Goal: Transaction & Acquisition: Subscribe to service/newsletter

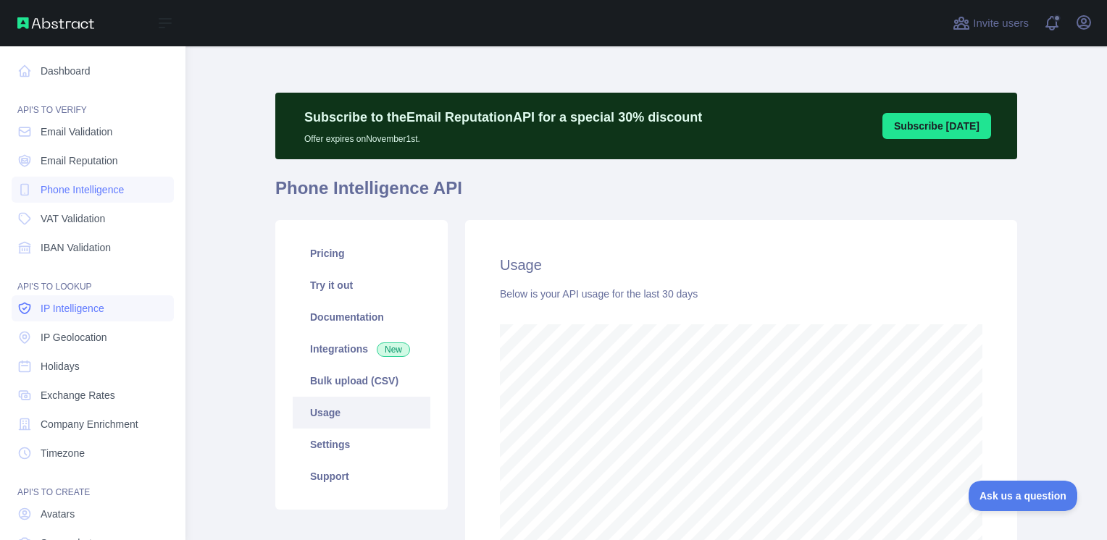
click at [99, 317] on link "IP Intelligence" at bounding box center [93, 309] width 162 height 26
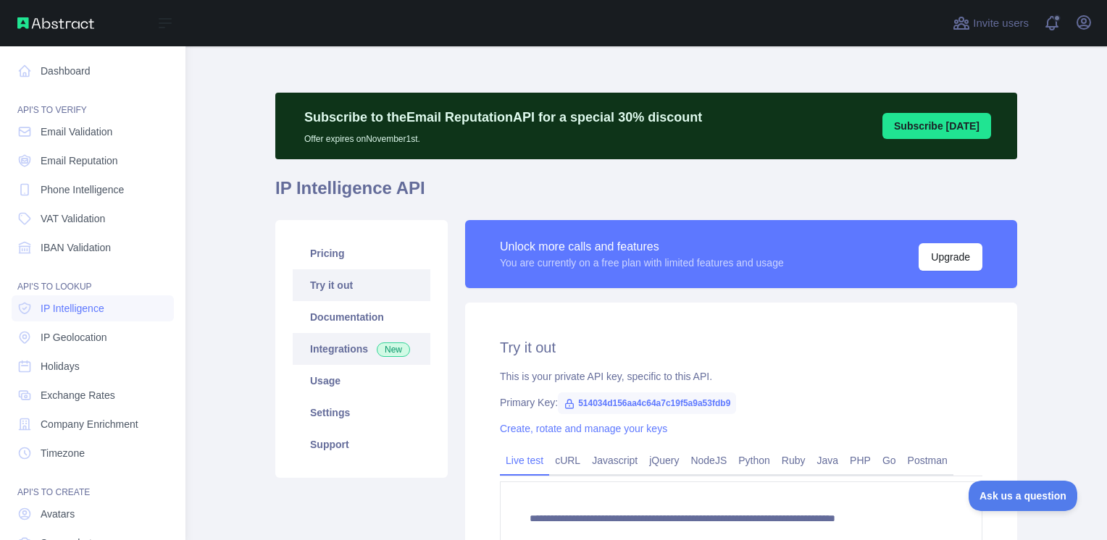
type textarea "**********"
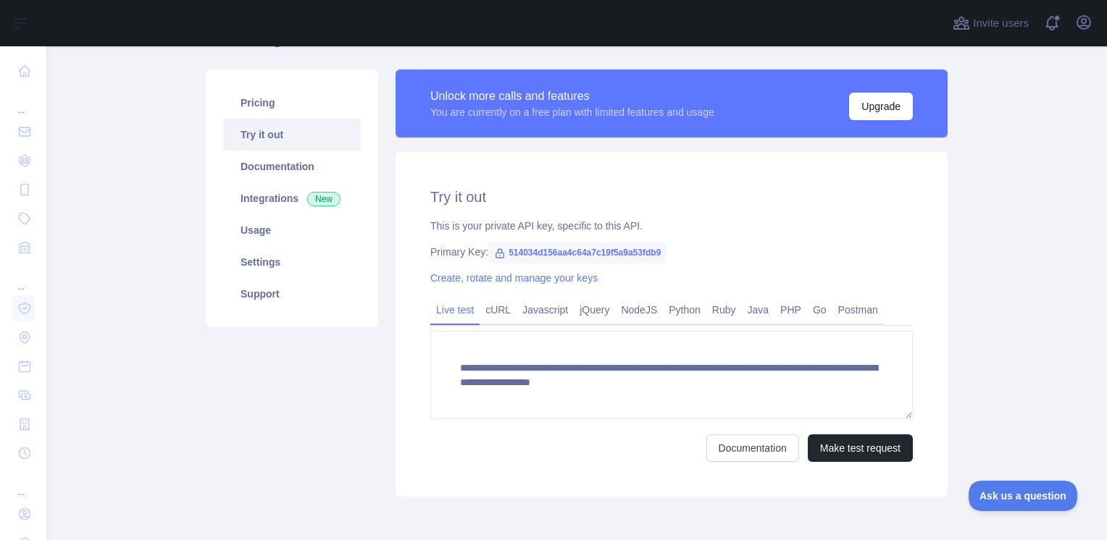
scroll to position [213, 0]
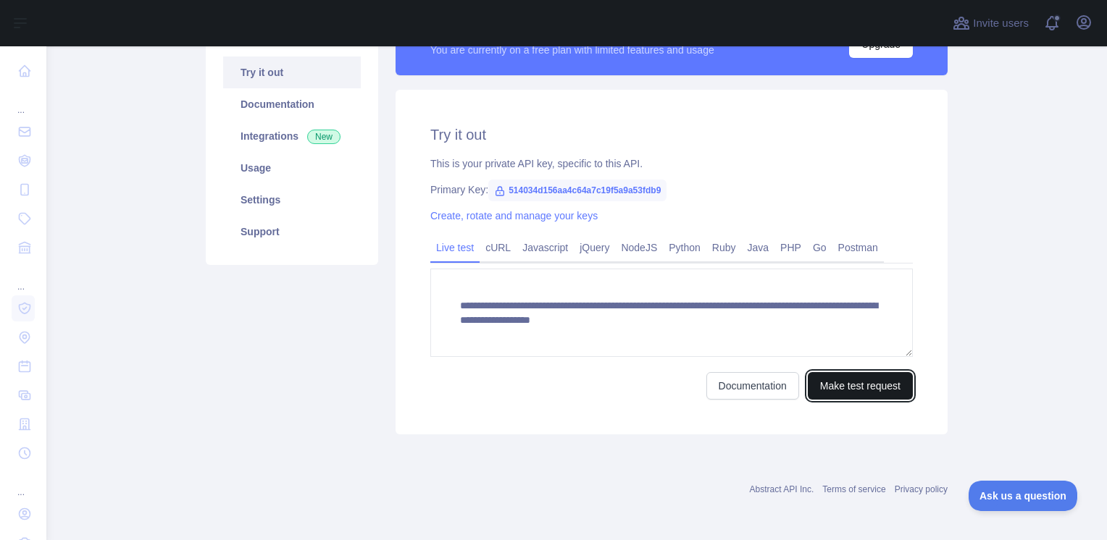
click at [871, 376] on button "Make test request" at bounding box center [860, 386] width 105 height 28
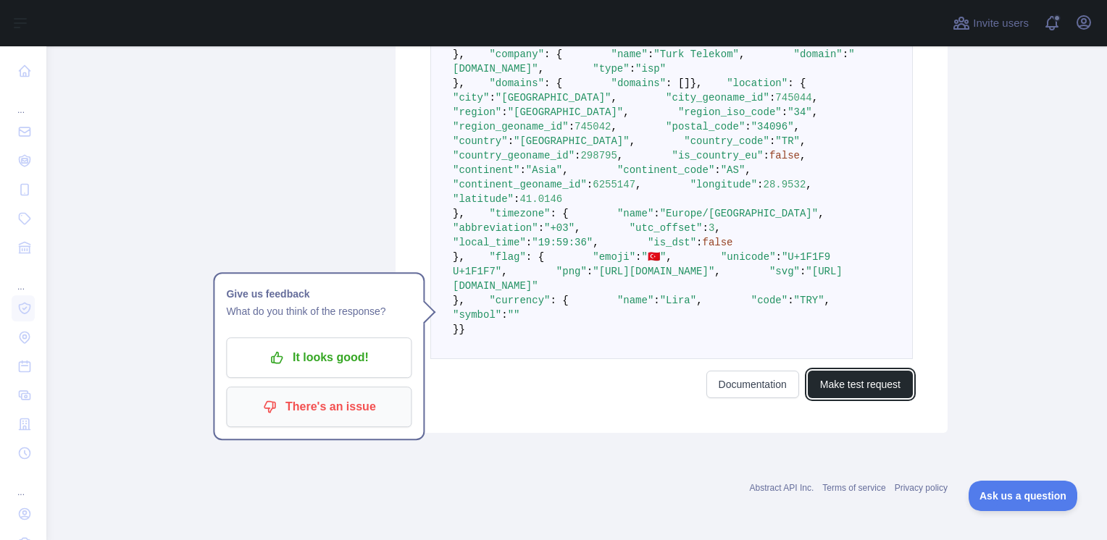
scroll to position [575, 0]
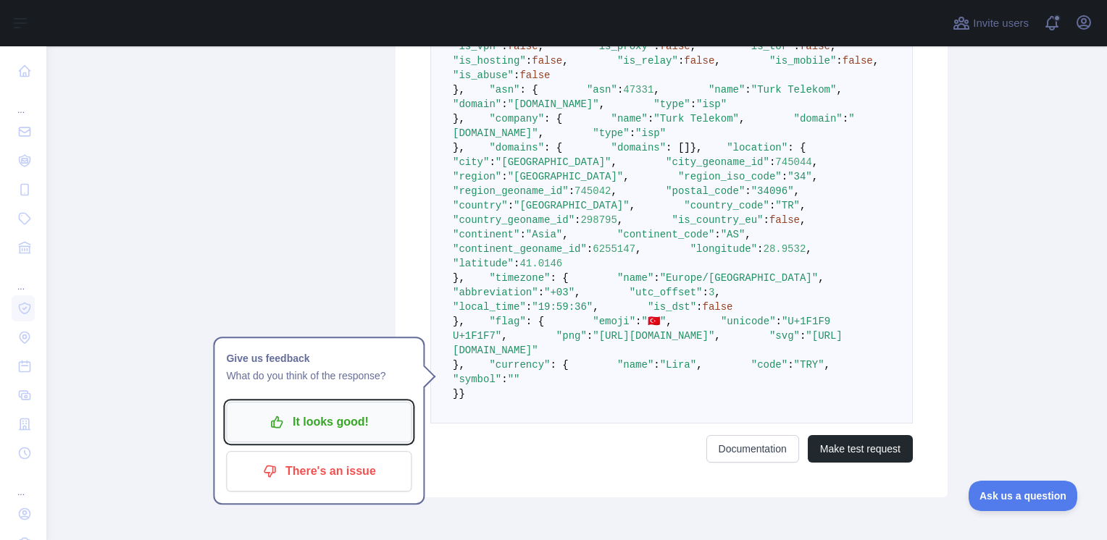
click at [334, 413] on p "It looks good!" at bounding box center [319, 422] width 164 height 25
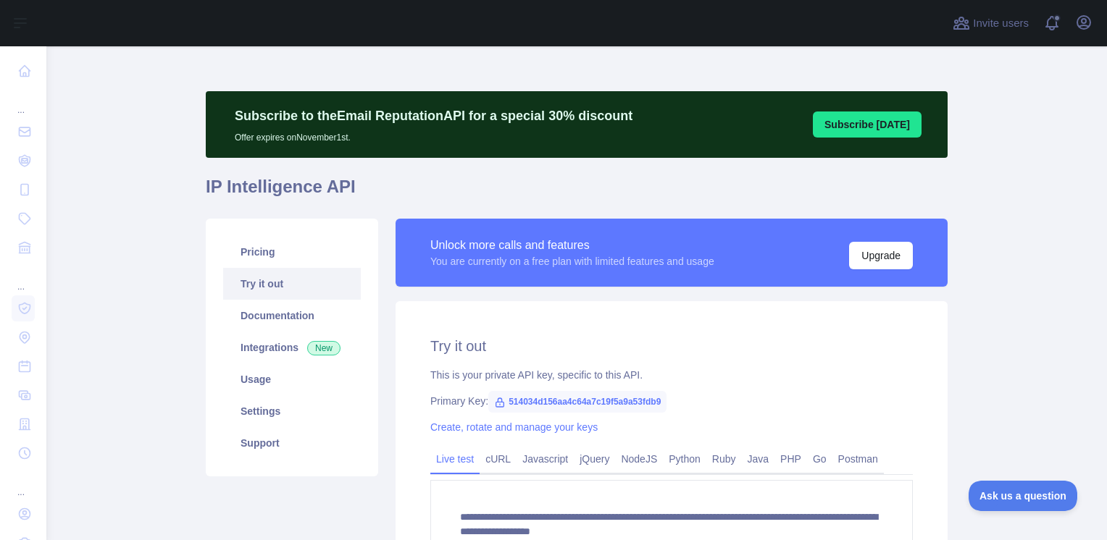
scroll to position [0, 0]
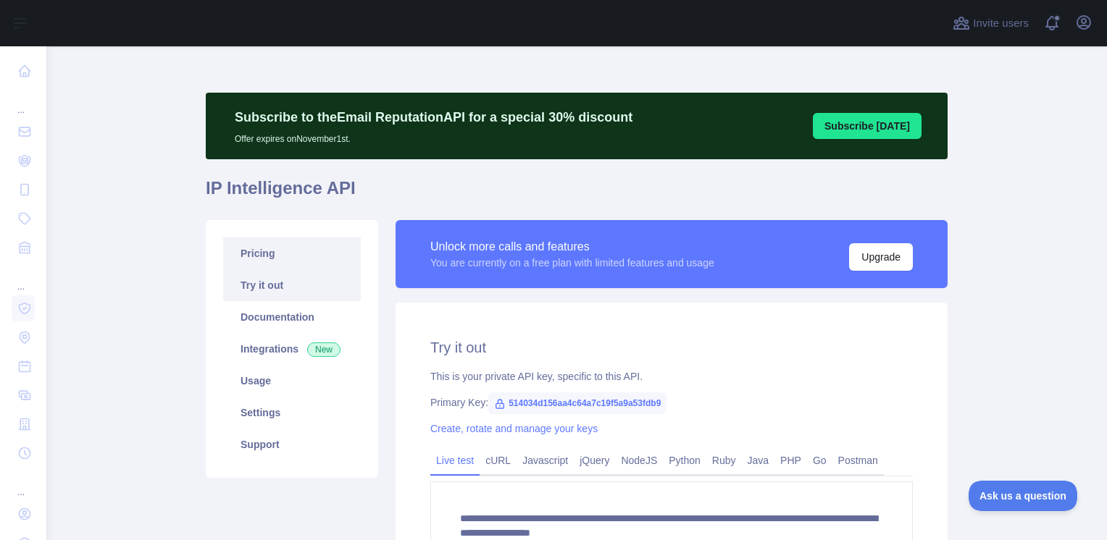
click at [264, 258] on link "Pricing" at bounding box center [292, 254] width 138 height 32
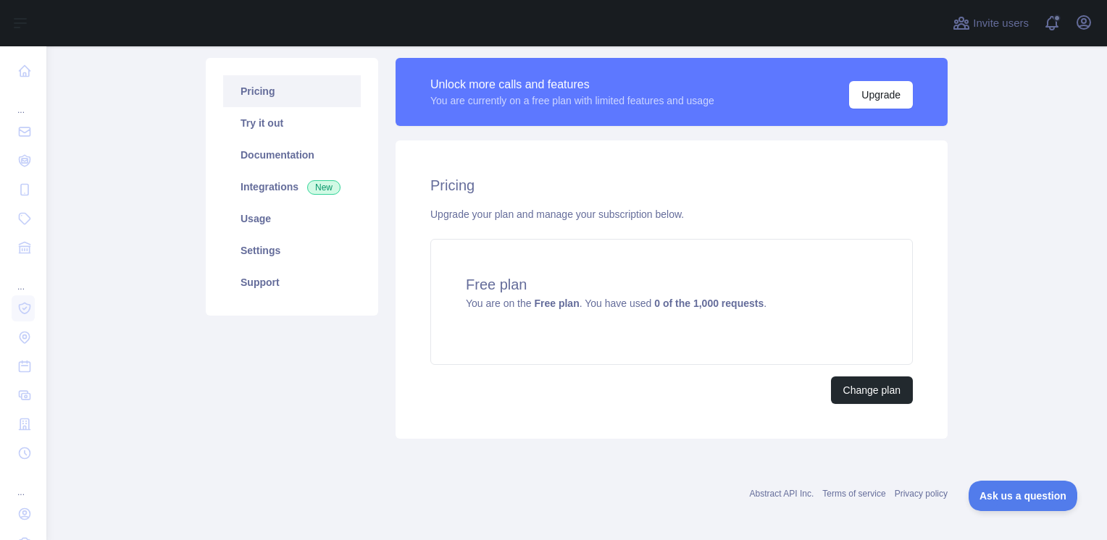
scroll to position [167, 0]
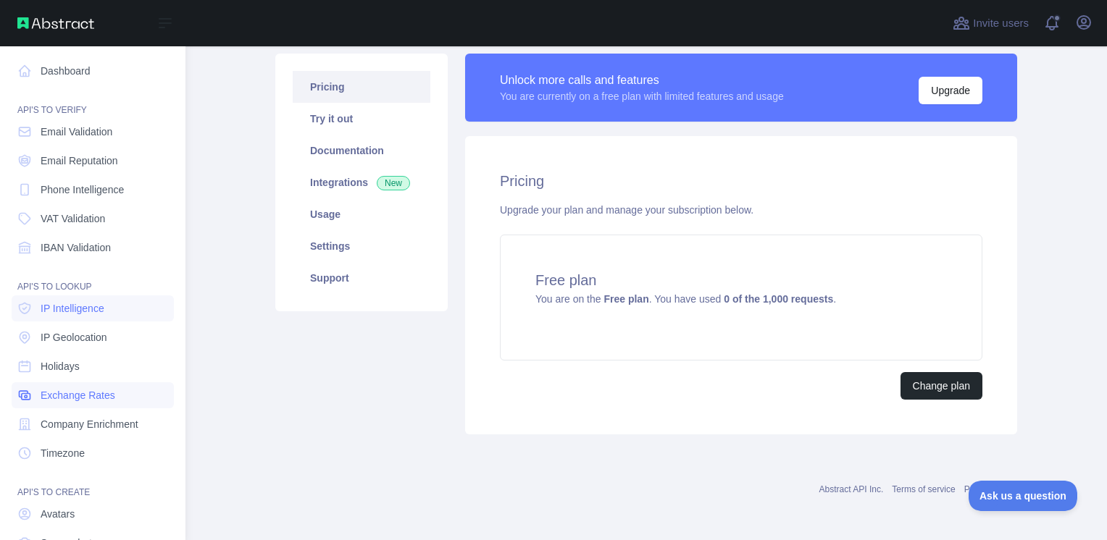
click at [94, 401] on span "Exchange Rates" at bounding box center [78, 395] width 75 height 14
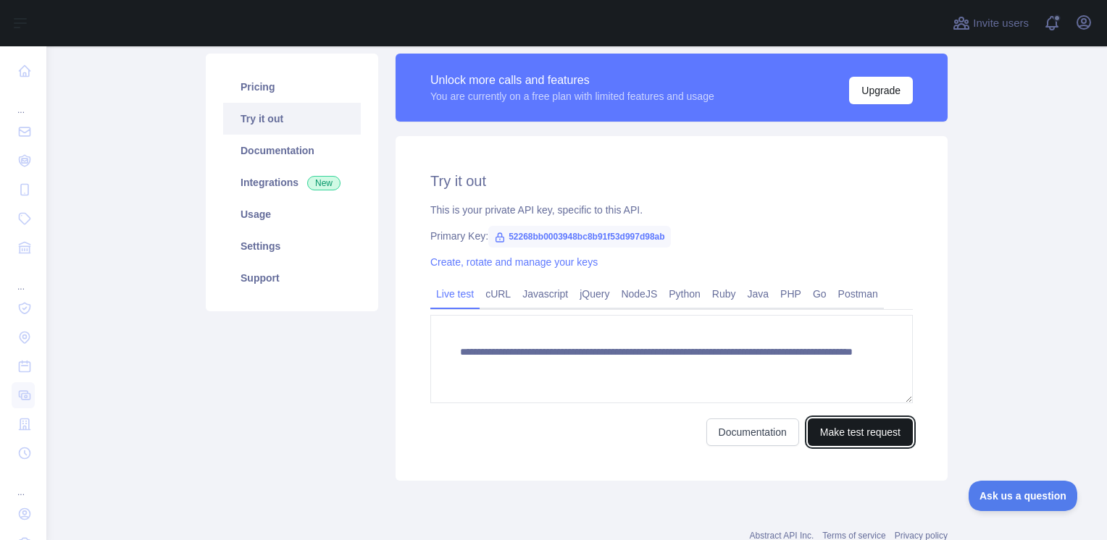
click at [873, 436] on button "Make test request" at bounding box center [860, 433] width 105 height 28
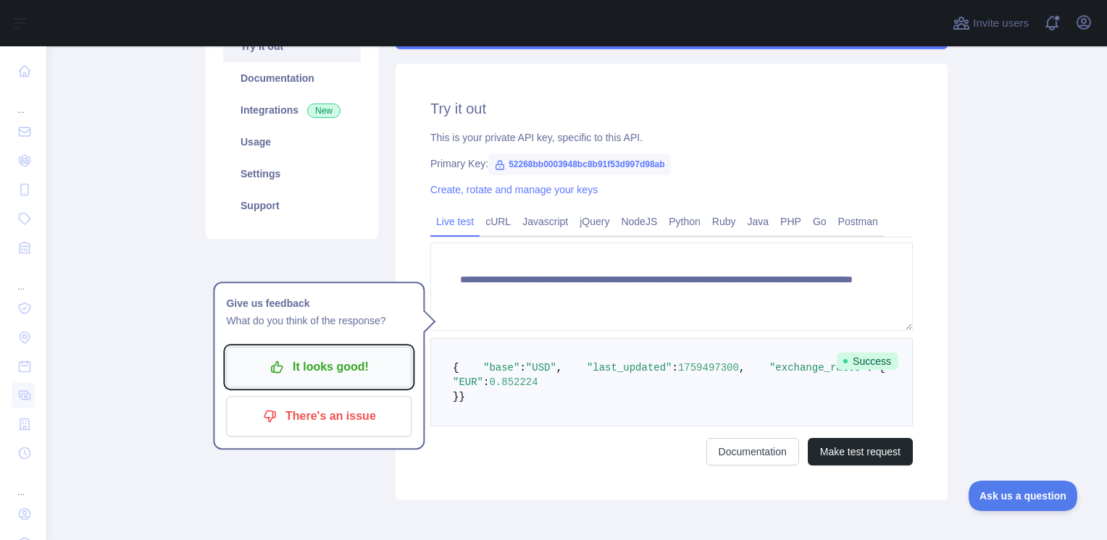
click at [348, 360] on p "It looks good!" at bounding box center [319, 367] width 164 height 25
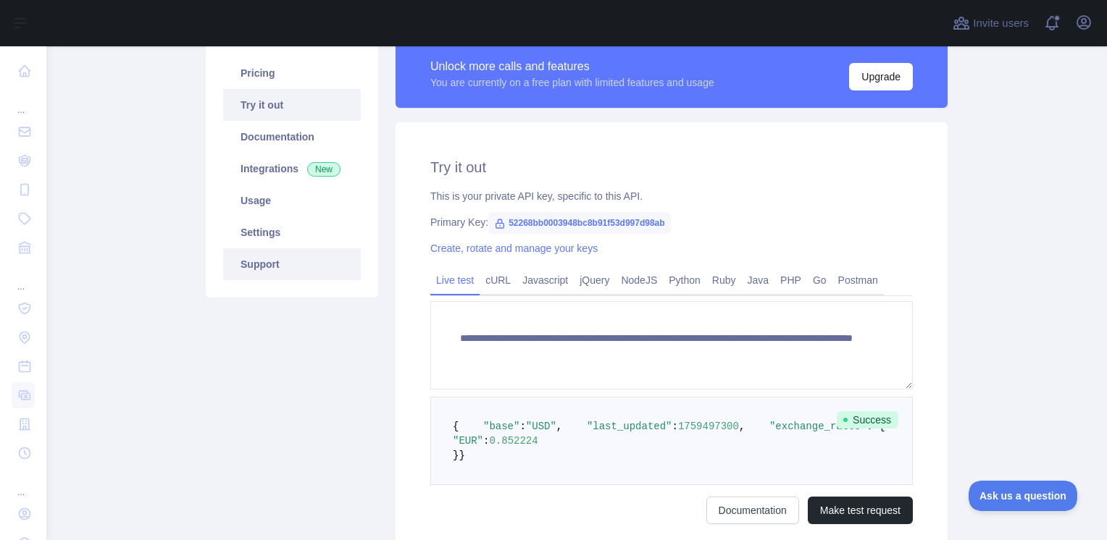
scroll to position [94, 0]
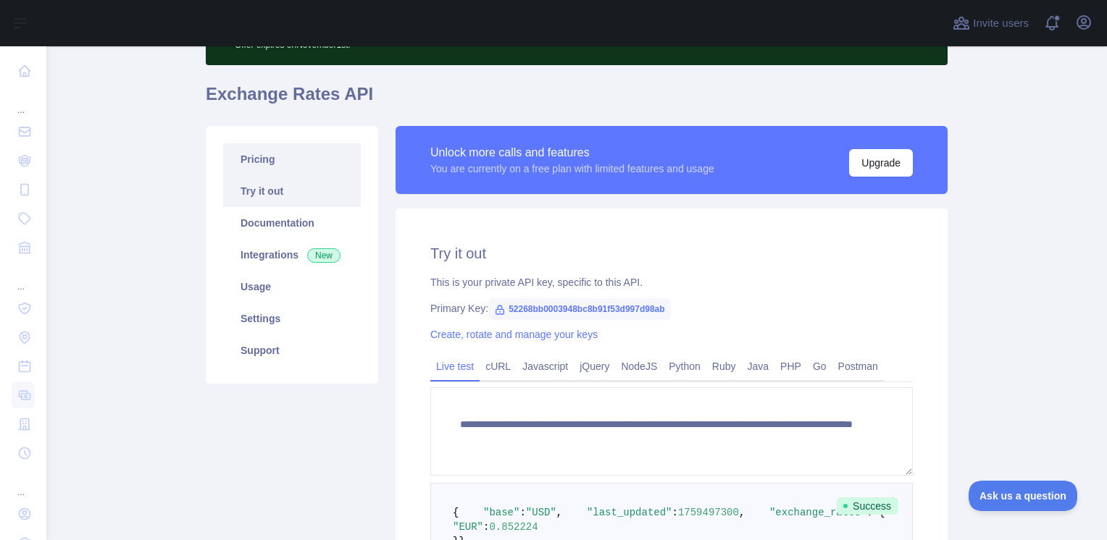
click at [261, 170] on link "Pricing" at bounding box center [292, 159] width 138 height 32
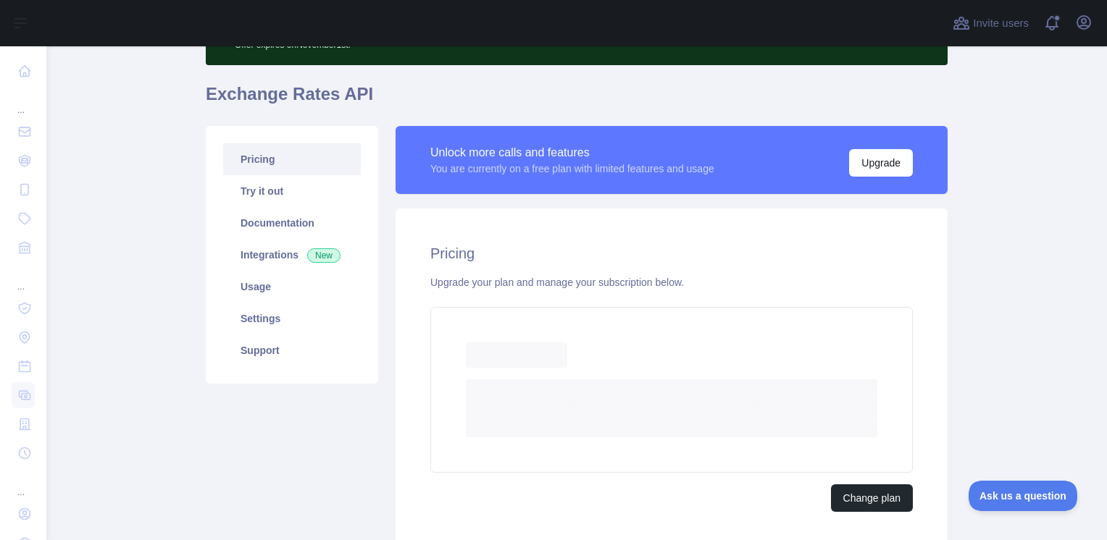
scroll to position [167, 0]
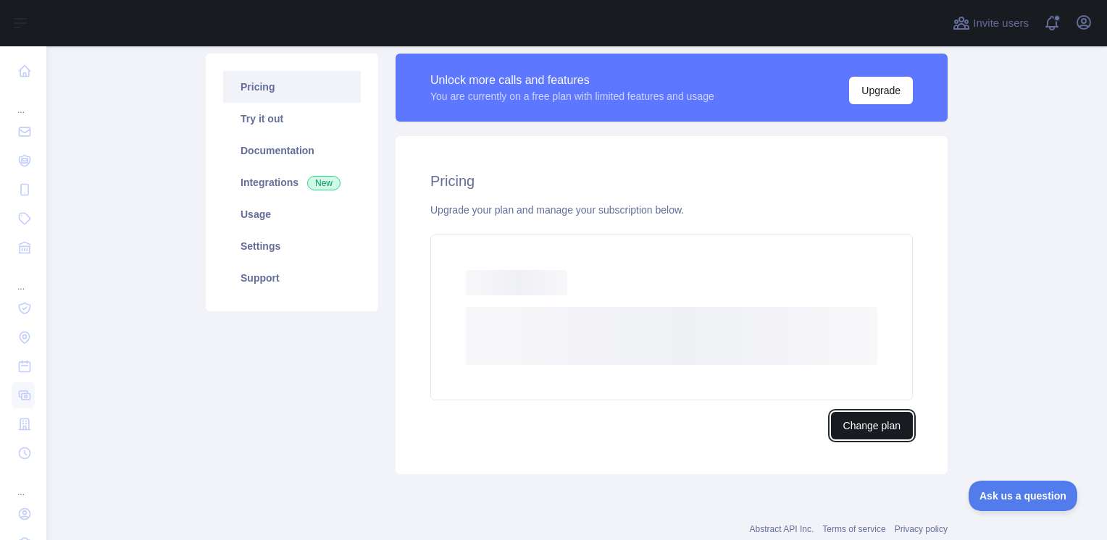
click at [852, 418] on button "Change plan" at bounding box center [872, 426] width 82 height 28
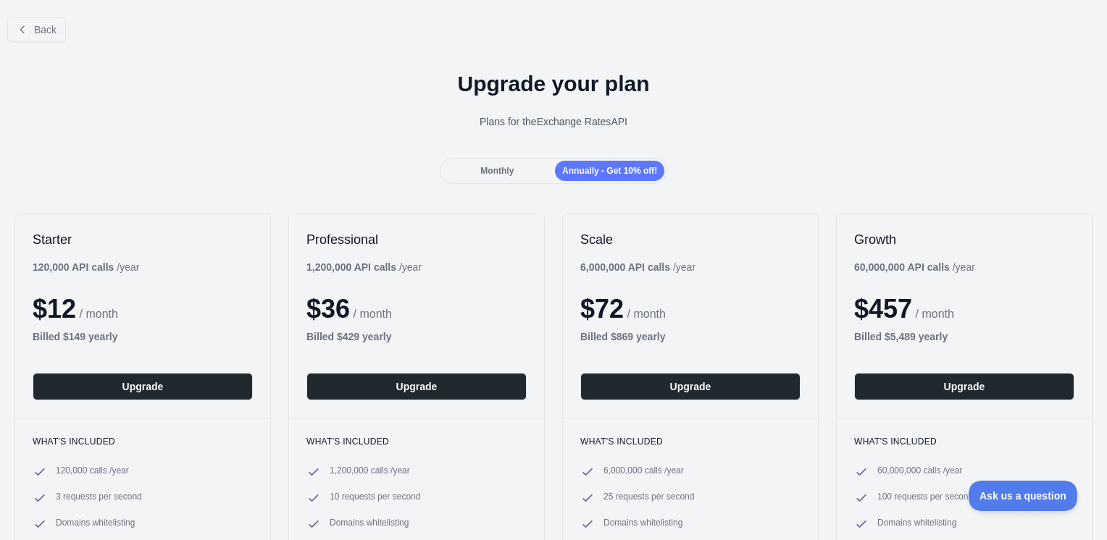
click at [493, 175] on span "Monthly" at bounding box center [496, 171] width 33 height 10
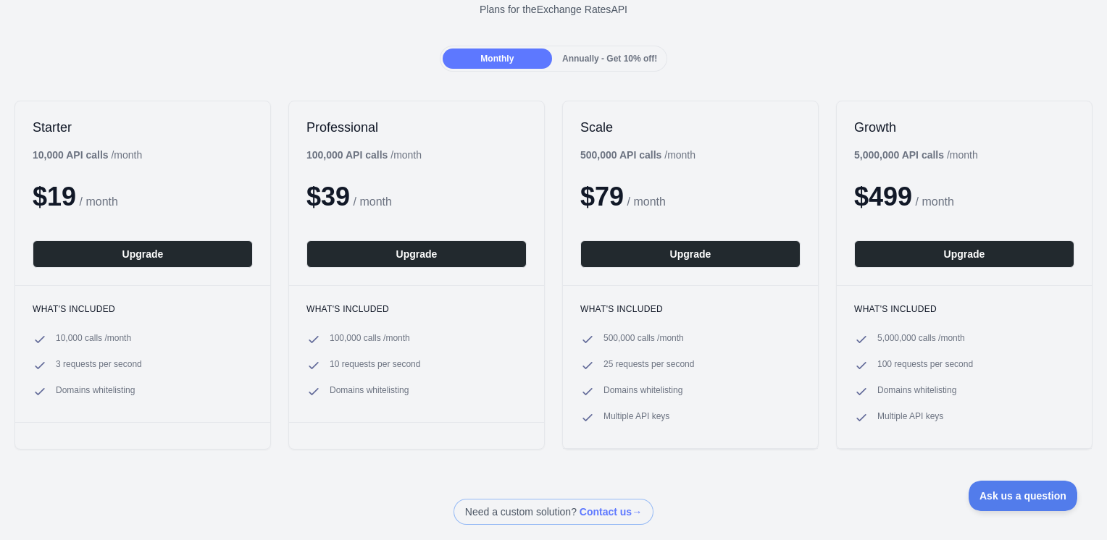
scroll to position [145, 0]
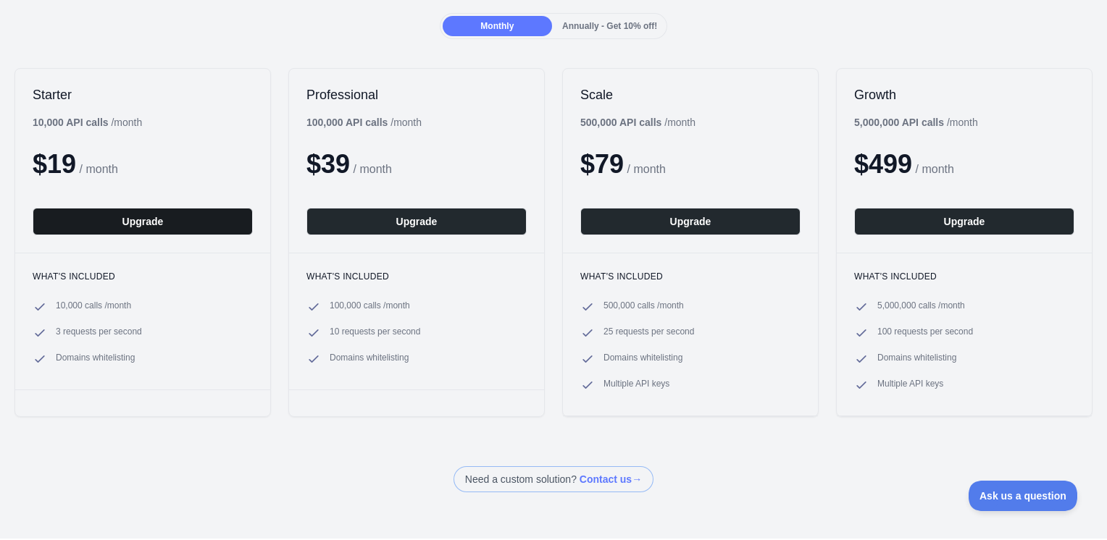
click at [143, 224] on button "Upgrade" at bounding box center [143, 222] width 220 height 28
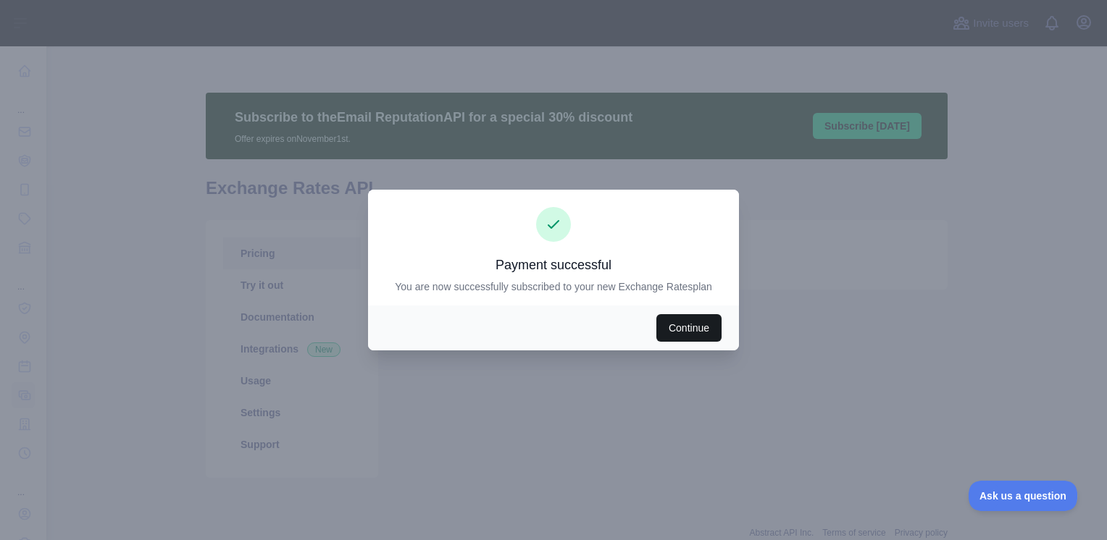
click at [682, 329] on button "Continue" at bounding box center [688, 328] width 65 height 28
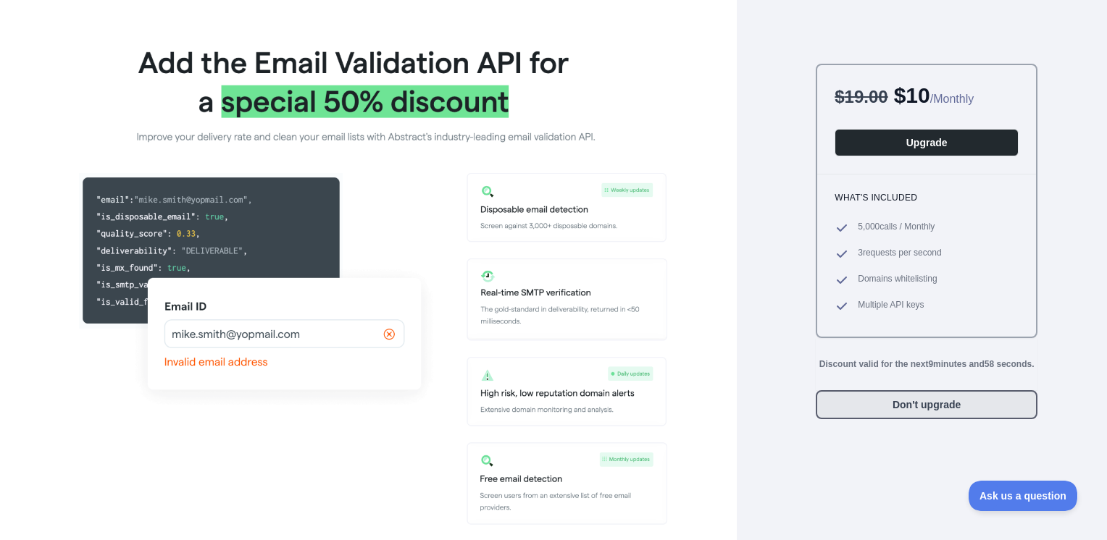
click at [893, 403] on button "Don't upgrade" at bounding box center [927, 405] width 222 height 29
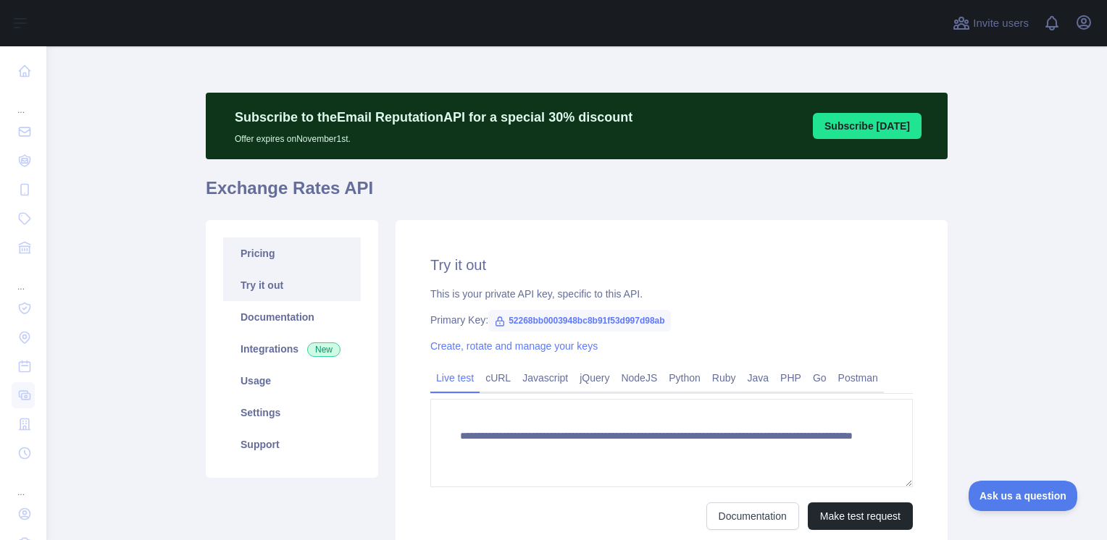
click at [264, 259] on link "Pricing" at bounding box center [292, 254] width 138 height 32
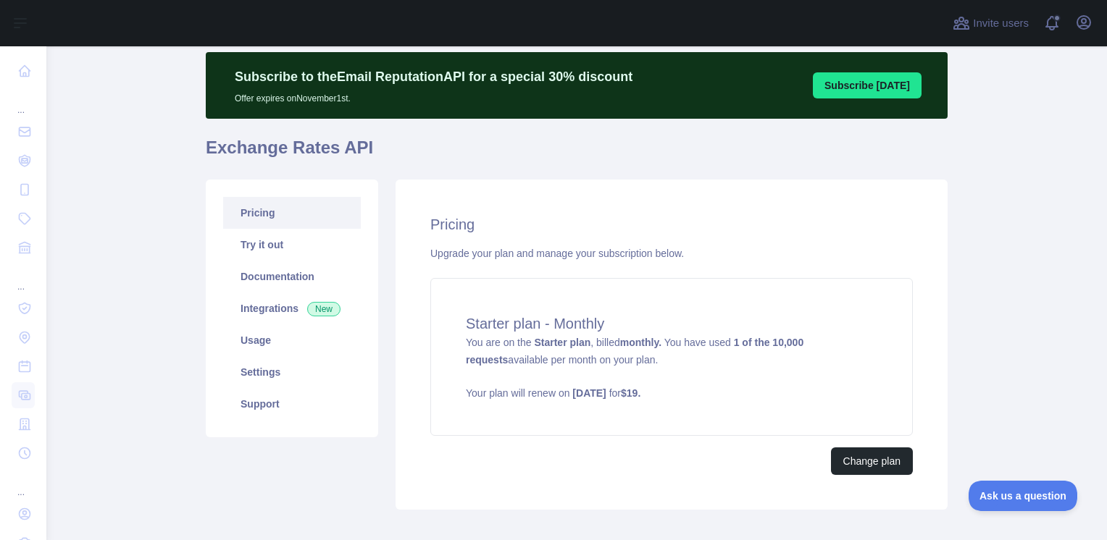
scroll to position [72, 0]
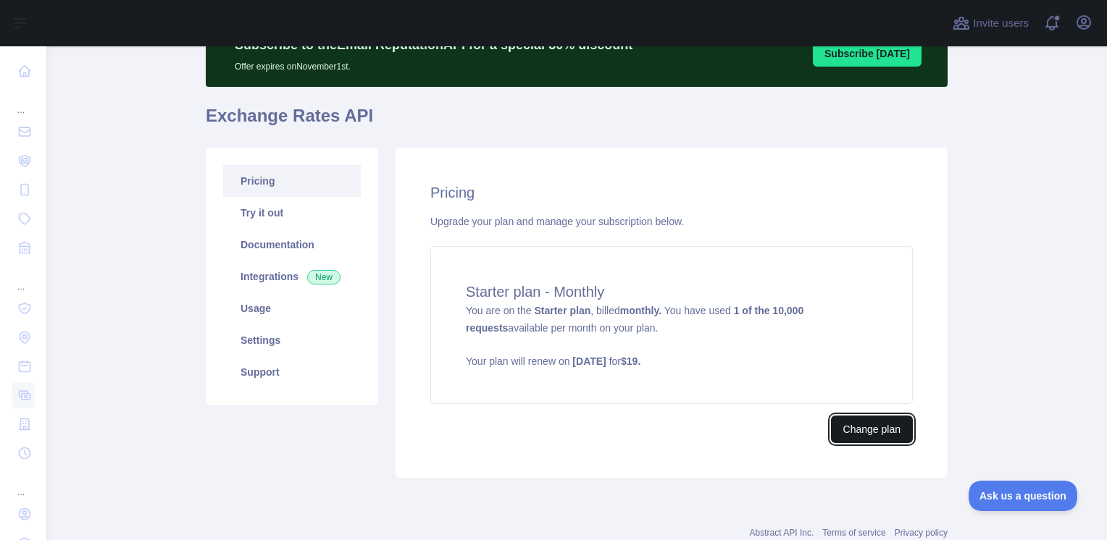
click at [866, 437] on button "Change plan" at bounding box center [872, 430] width 82 height 28
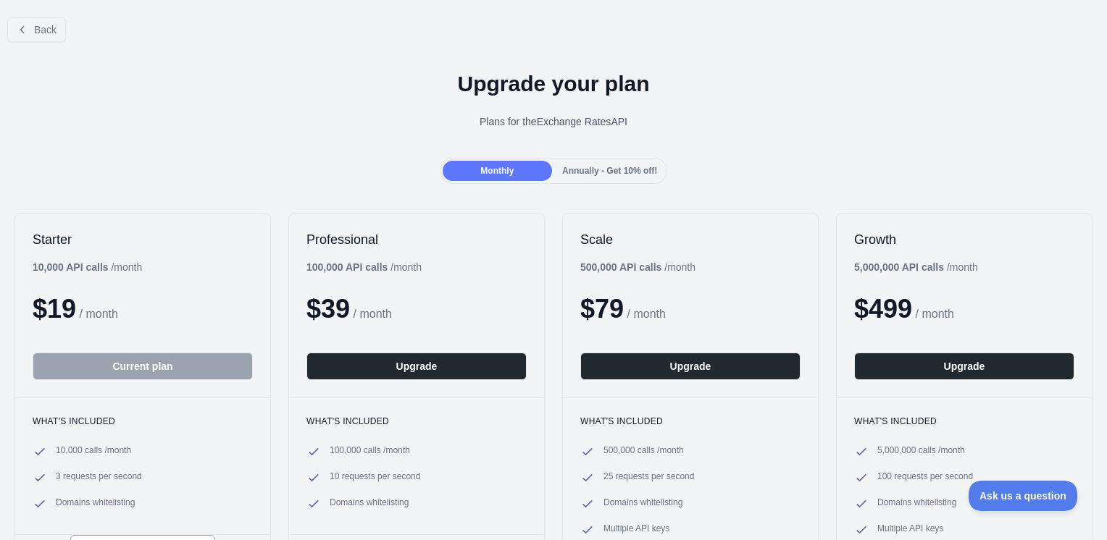
click at [580, 175] on span "Annually - Get 10% off!" at bounding box center [609, 171] width 95 height 10
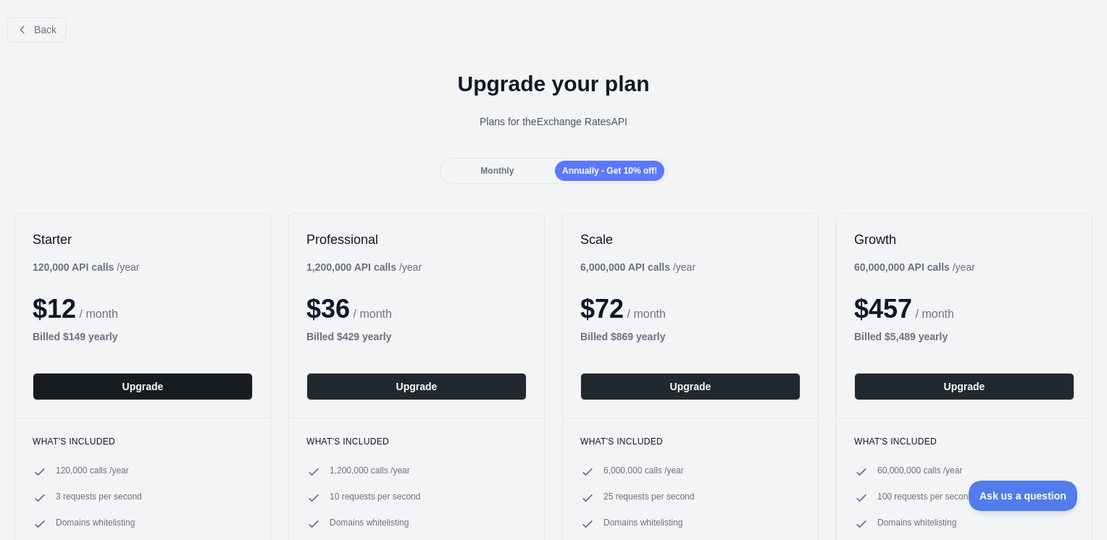
click at [138, 388] on button "Upgrade" at bounding box center [143, 387] width 220 height 28
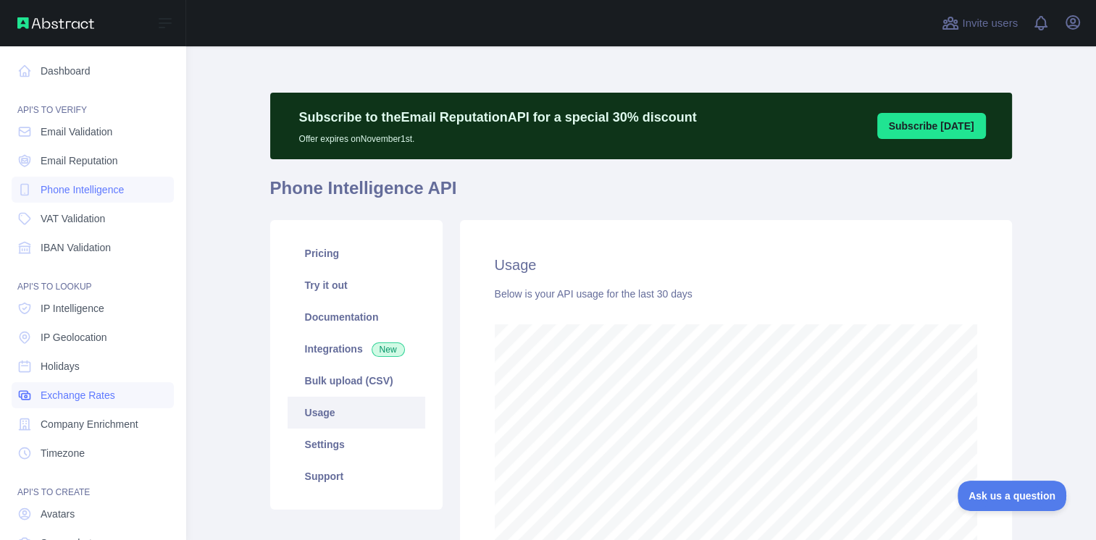
click at [84, 398] on span "Exchange Rates" at bounding box center [78, 395] width 75 height 14
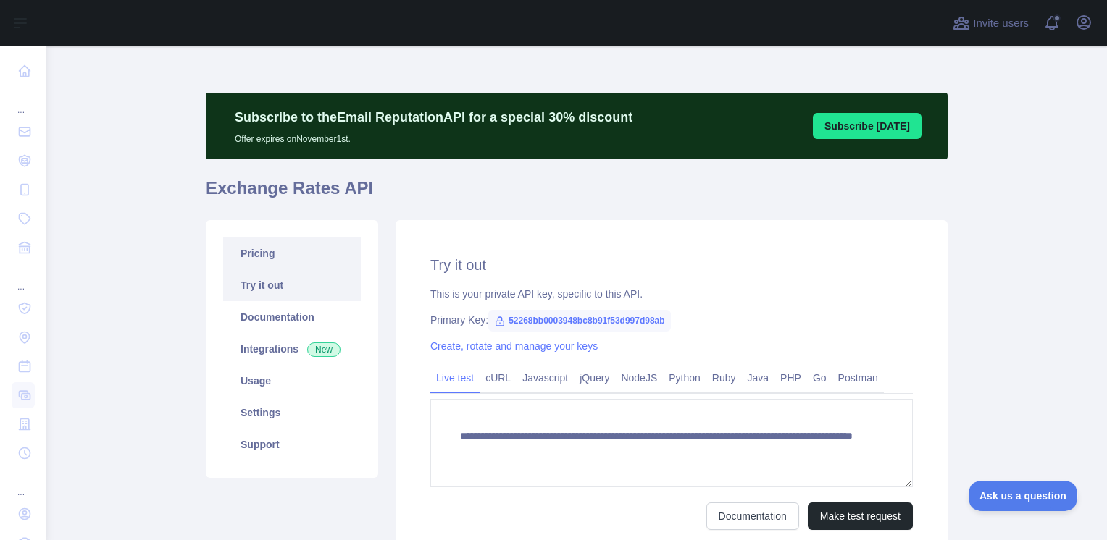
click at [270, 259] on link "Pricing" at bounding box center [292, 254] width 138 height 32
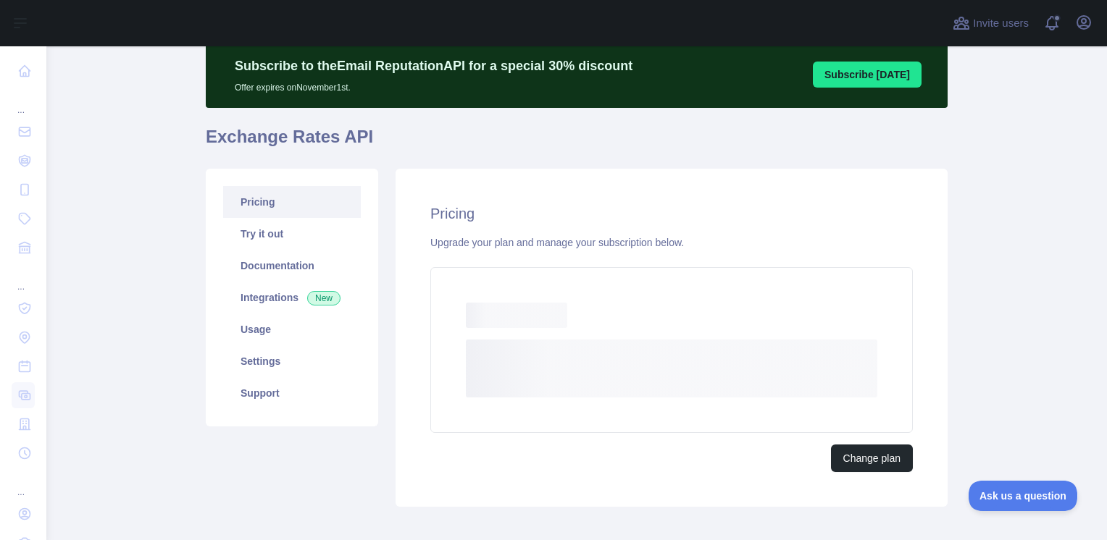
scroll to position [116, 0]
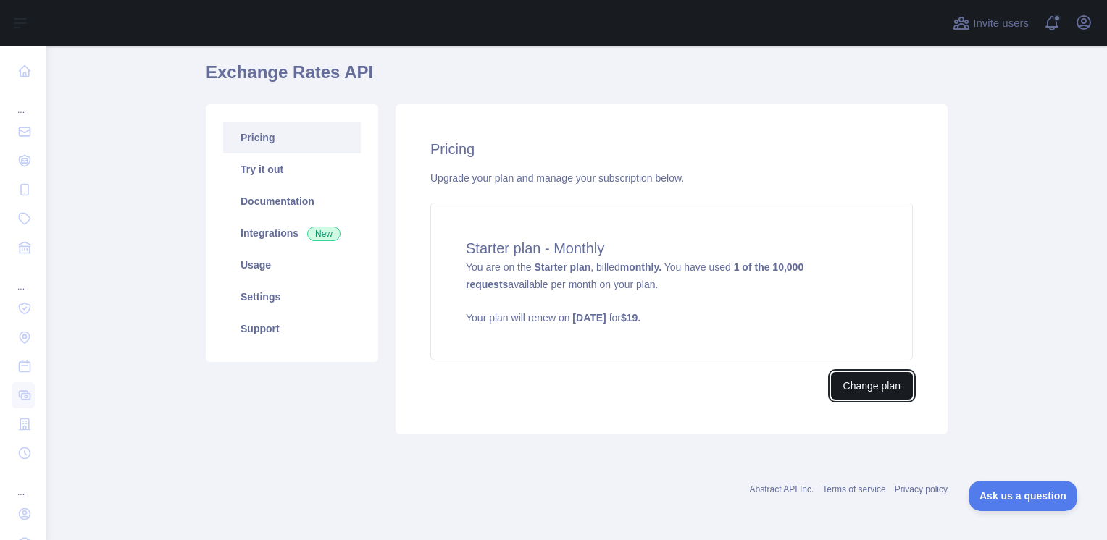
click at [852, 379] on button "Change plan" at bounding box center [872, 386] width 82 height 28
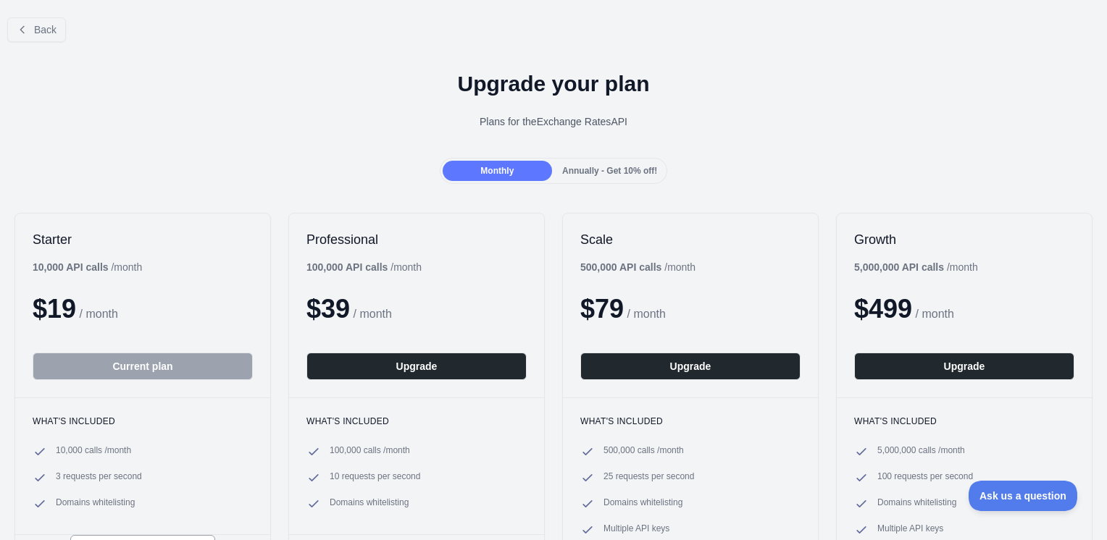
click at [596, 168] on span "Annually - Get 10% off!" at bounding box center [609, 171] width 95 height 10
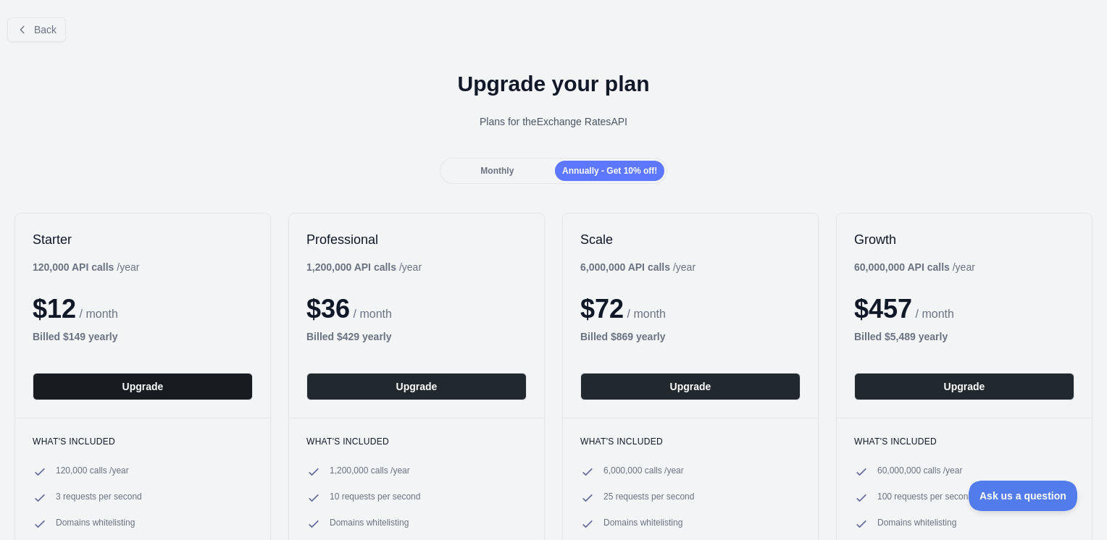
click at [167, 384] on button "Upgrade" at bounding box center [143, 387] width 220 height 28
